Goal: Transaction & Acquisition: Obtain resource

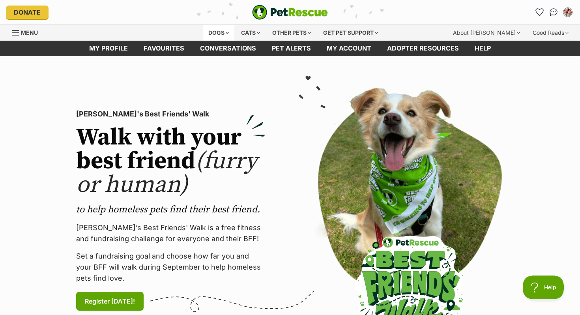
click at [205, 35] on div "Dogs" at bounding box center [219, 33] width 32 height 16
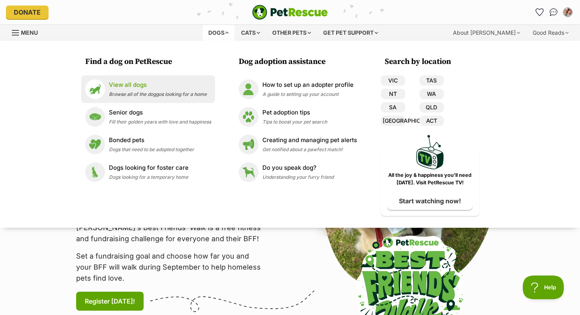
click at [153, 81] on p "View all dogs" at bounding box center [158, 85] width 98 height 9
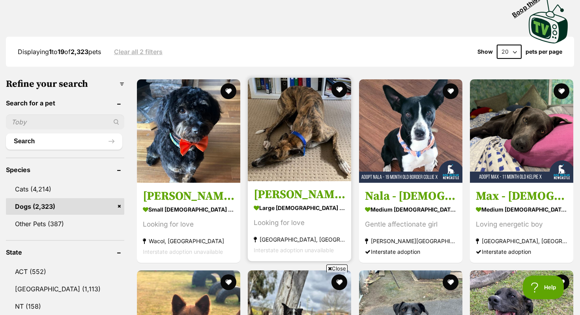
scroll to position [351, 0]
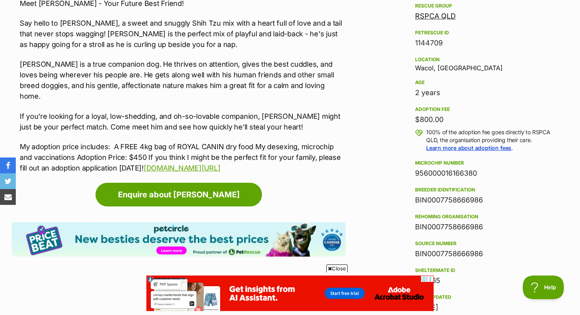
scroll to position [531, 0]
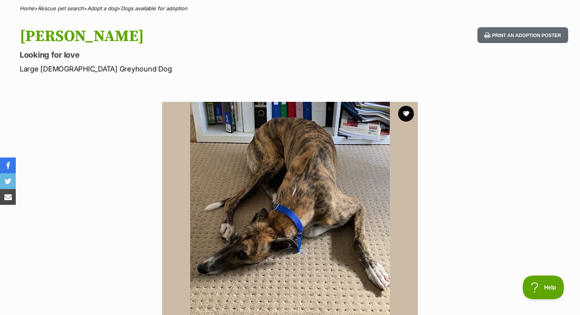
scroll to position [400, 0]
